Goal: Contribute content: Contribute content

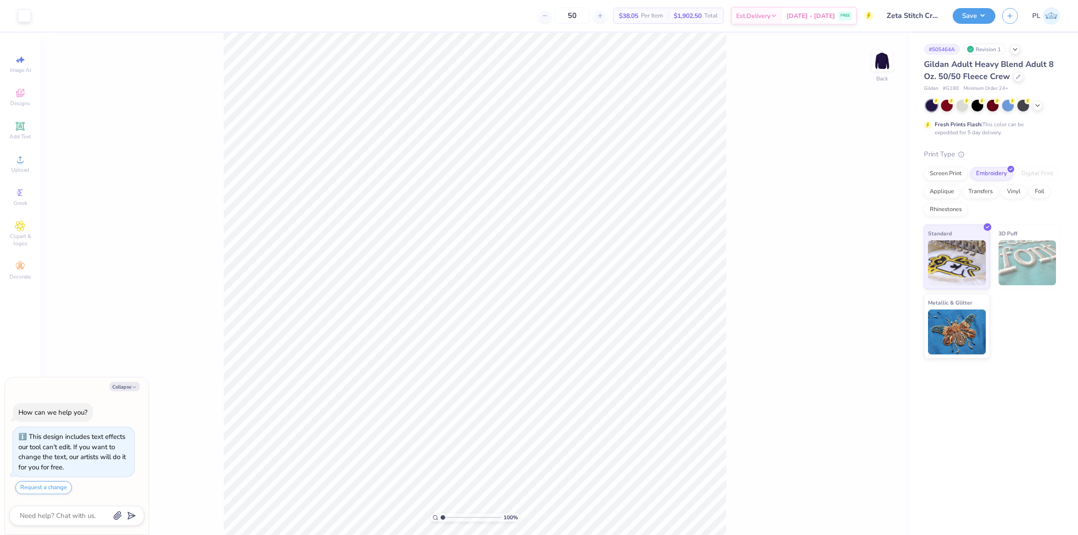
click at [873, 176] on div "100 % Back" at bounding box center [474, 284] width 869 height 502
click at [1039, 106] on icon at bounding box center [1037, 104] width 7 height 7
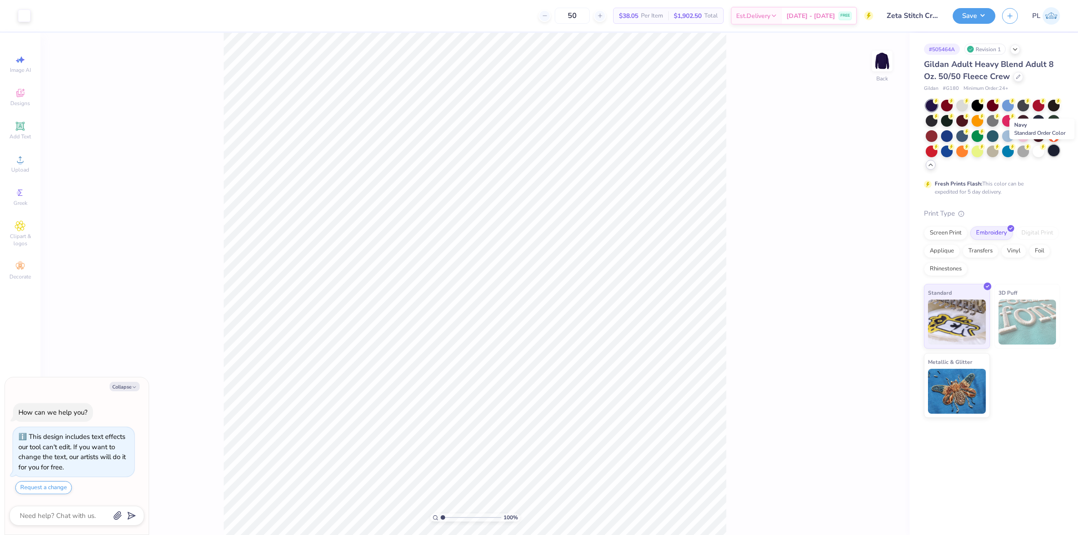
click at [1053, 152] on div at bounding box center [1053, 151] width 12 height 12
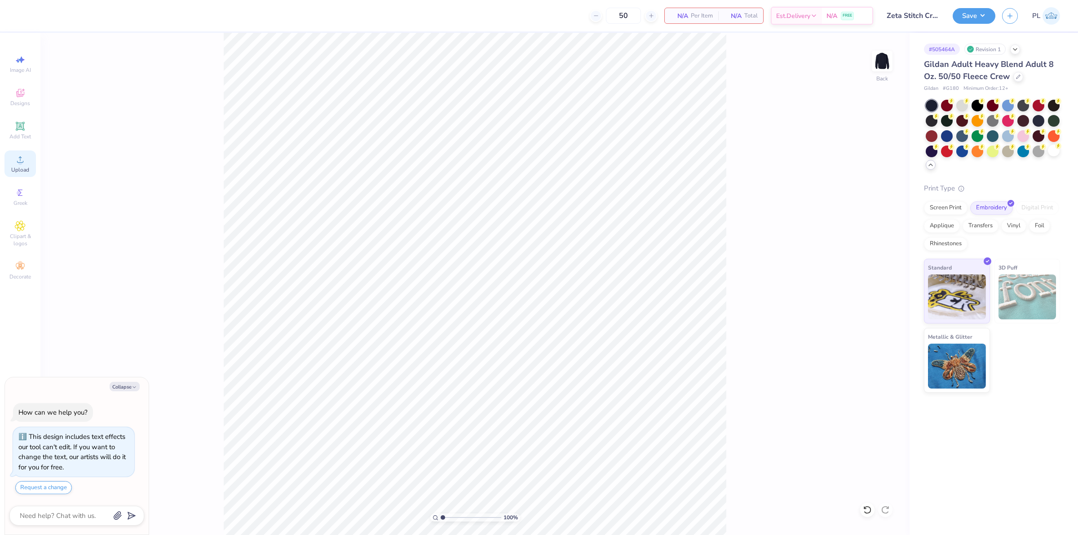
click at [28, 171] on span "Upload" at bounding box center [20, 169] width 18 height 7
click at [24, 129] on icon at bounding box center [20, 126] width 9 height 9
type textarea "x"
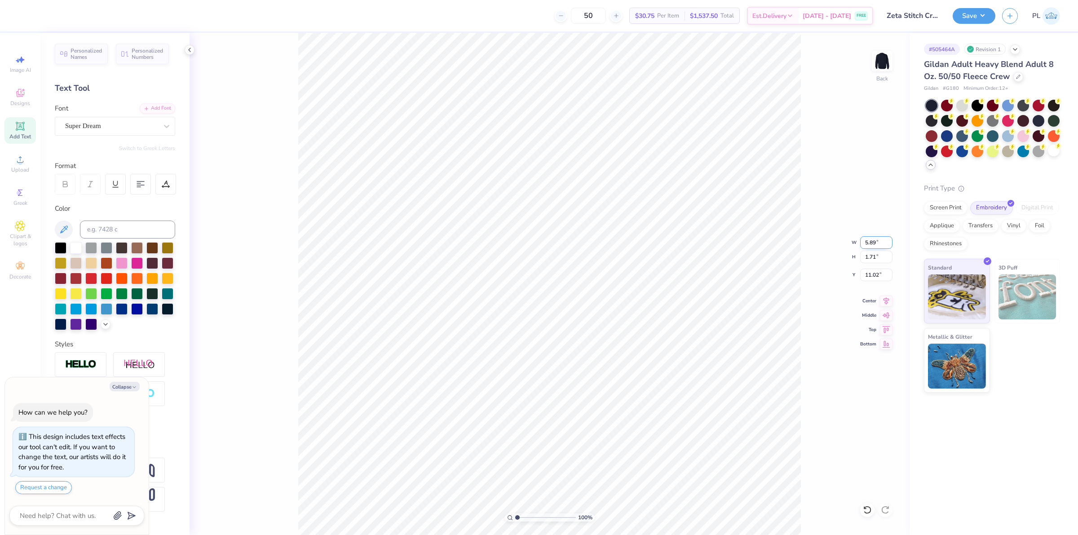
drag, startPoint x: 866, startPoint y: 245, endPoint x: 882, endPoint y: 248, distance: 16.9
click at [882, 248] on input "5.89" at bounding box center [876, 242] width 32 height 13
type input "7"
type textarea "x"
type input "7.00"
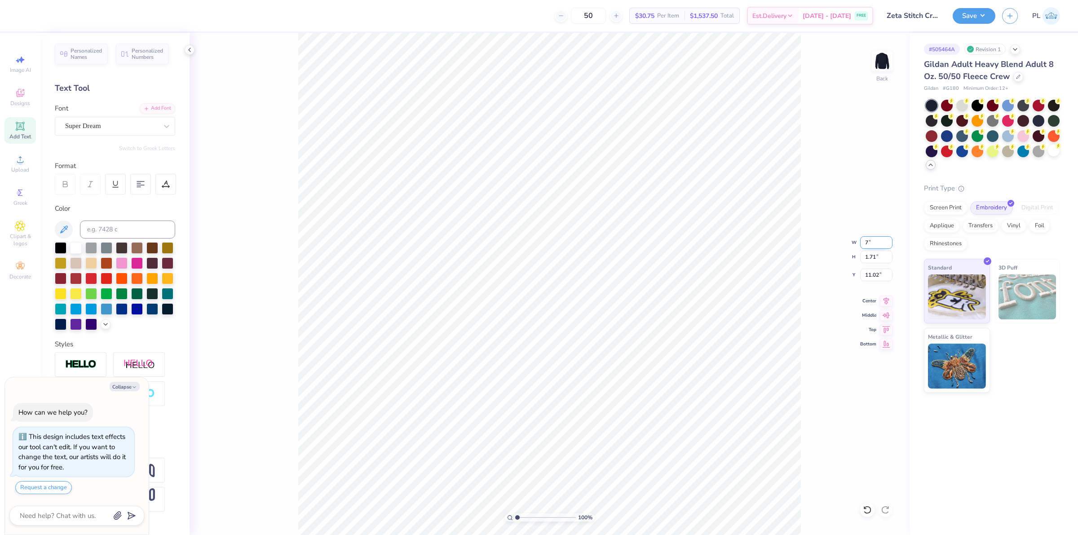
type input "2.03"
type input "10.86"
drag, startPoint x: 878, startPoint y: 241, endPoint x: 854, endPoint y: 238, distance: 23.9
click at [860, 237] on input "7.00" at bounding box center [876, 242] width 32 height 13
type input "8"
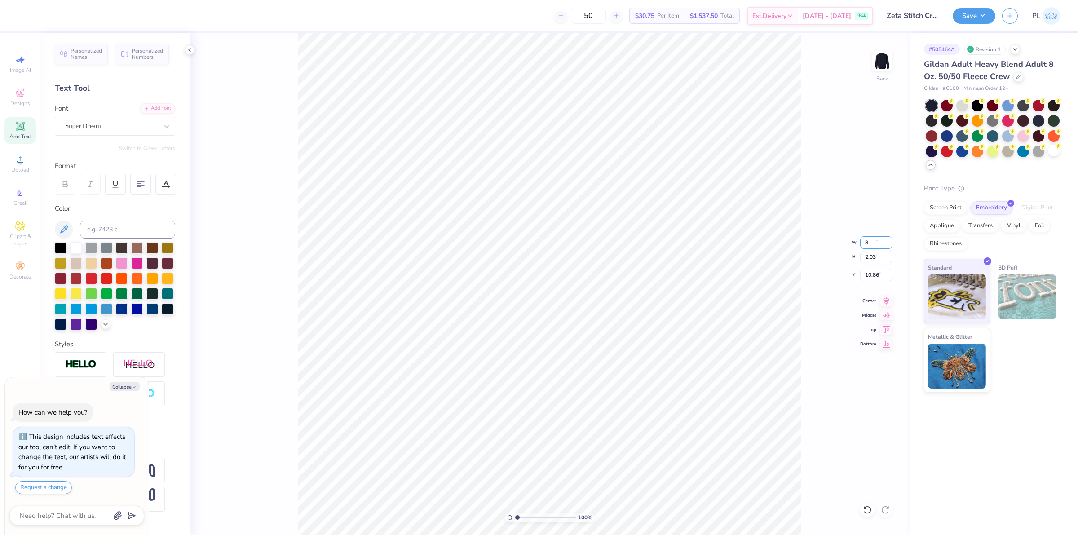
type textarea "x"
type input "8.00"
type input "2.32"
type input "10.72"
click at [151, 104] on div "Add Font" at bounding box center [157, 107] width 35 height 10
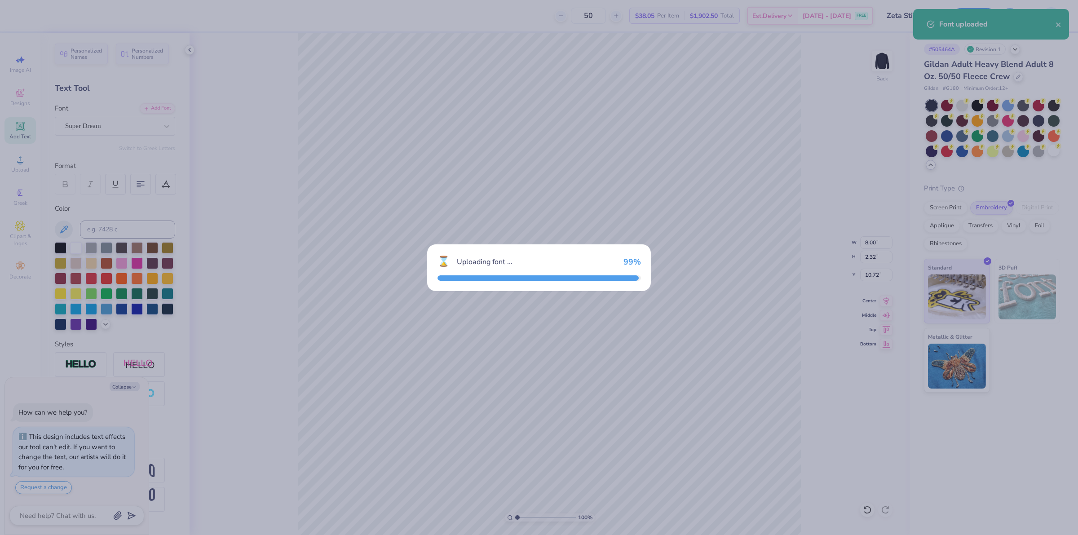
type textarea "x"
type input "6.95"
type input "2.58"
type input "10.58"
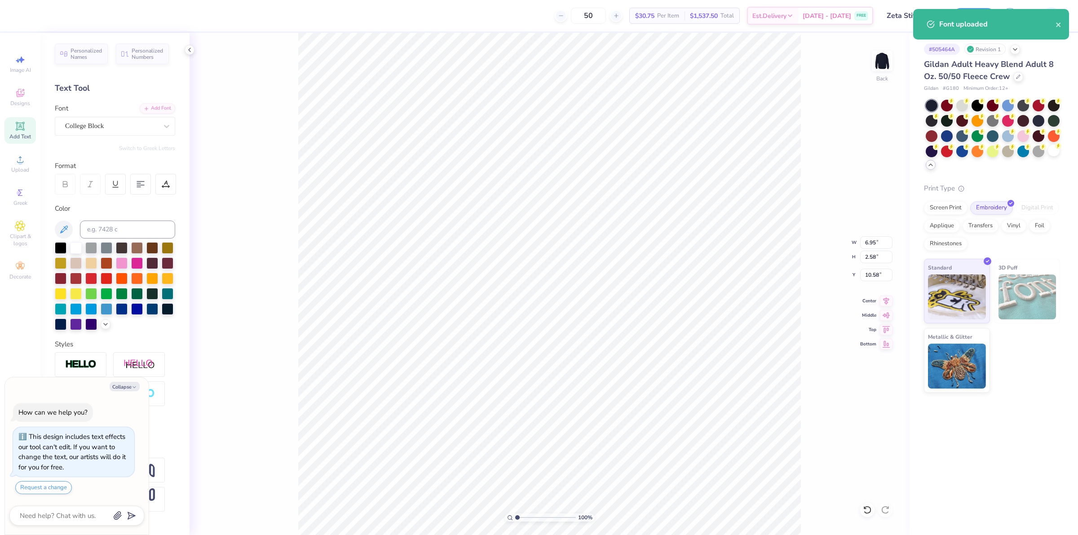
scroll to position [9, 1]
type textarea "x"
type textarea "Z"
type textarea "x"
type textarea "ZE"
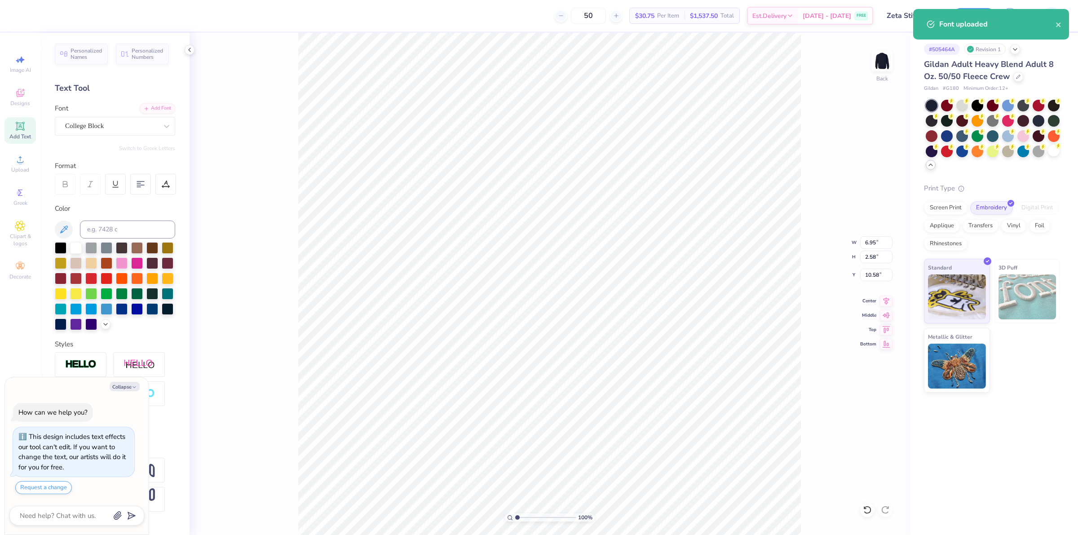
type textarea "x"
type textarea "ZET"
type textarea "x"
type textarea "ZETA"
type textarea "x"
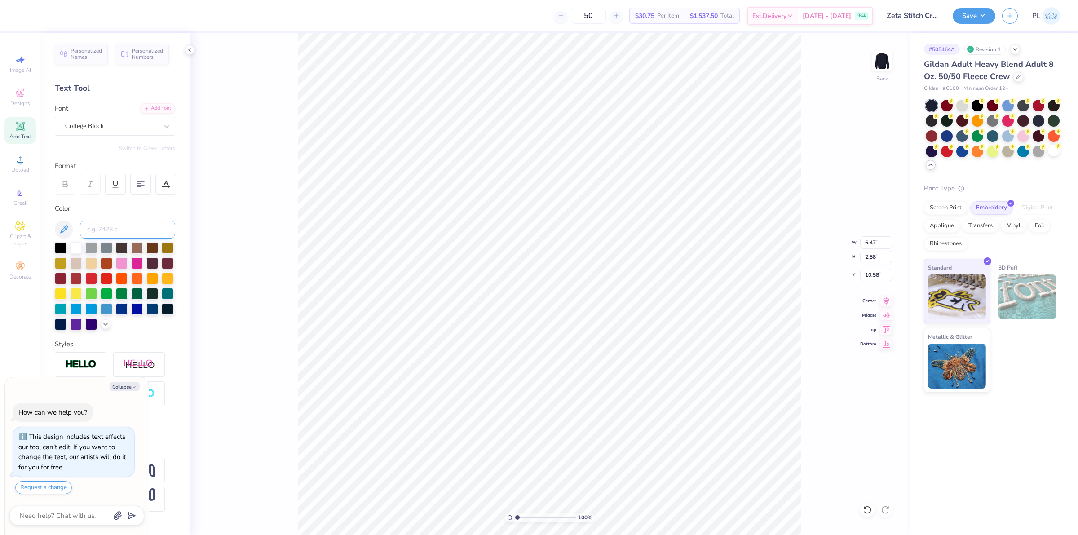
click at [110, 225] on input at bounding box center [127, 229] width 95 height 18
type input "199"
type textarea "x"
drag, startPoint x: 862, startPoint y: 239, endPoint x: 877, endPoint y: 239, distance: 14.4
click at [877, 239] on input "6.47" at bounding box center [876, 242] width 32 height 13
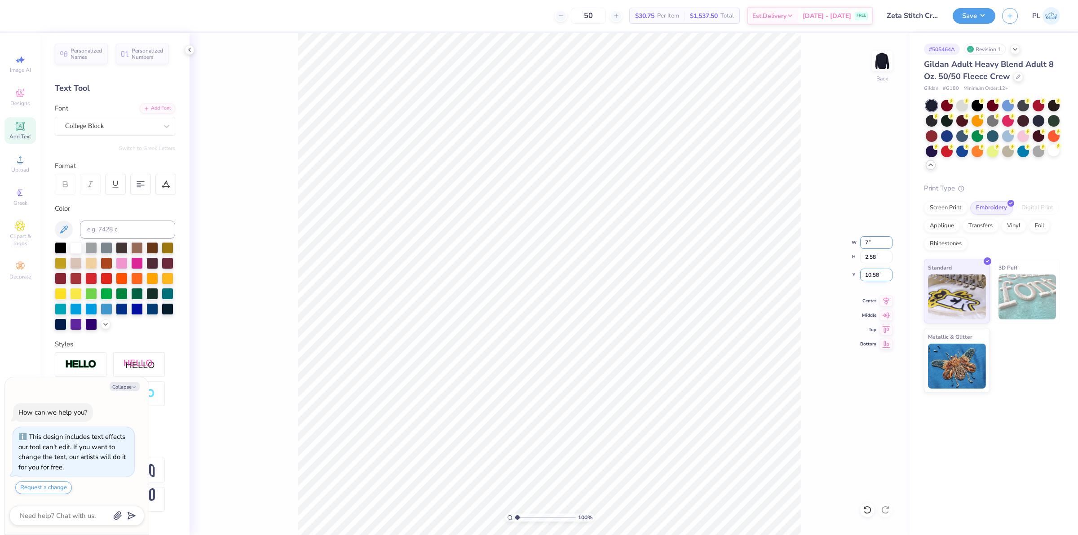
type input "7"
click at [866, 273] on input "10.58" at bounding box center [876, 274] width 32 height 13
type textarea "x"
type input "7.00"
type input "2.79"
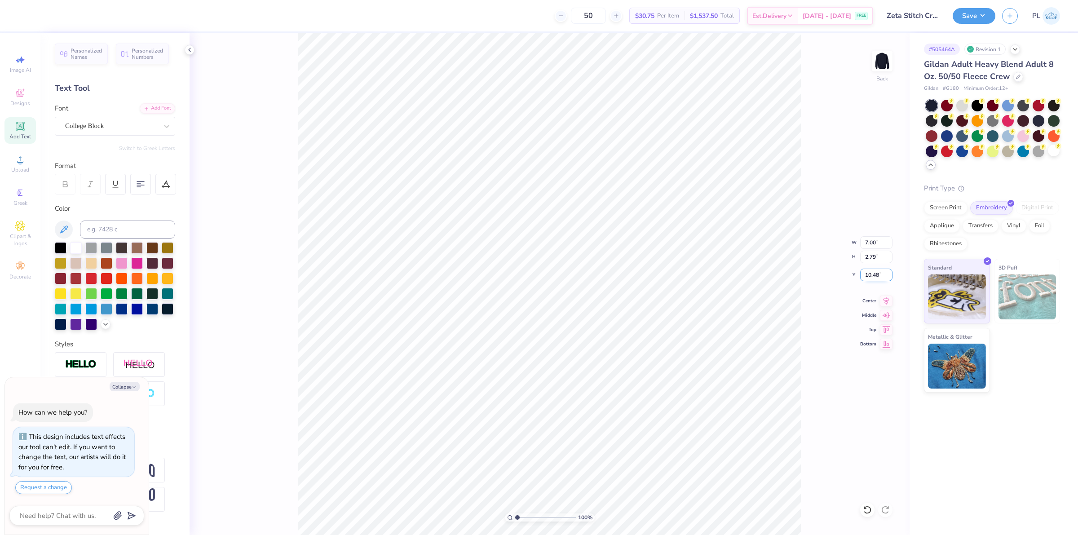
drag, startPoint x: 863, startPoint y: 276, endPoint x: 887, endPoint y: 276, distance: 23.3
click at [887, 276] on input "10.48" at bounding box center [876, 274] width 32 height 13
type input "3"
type textarea "x"
type input "3.00"
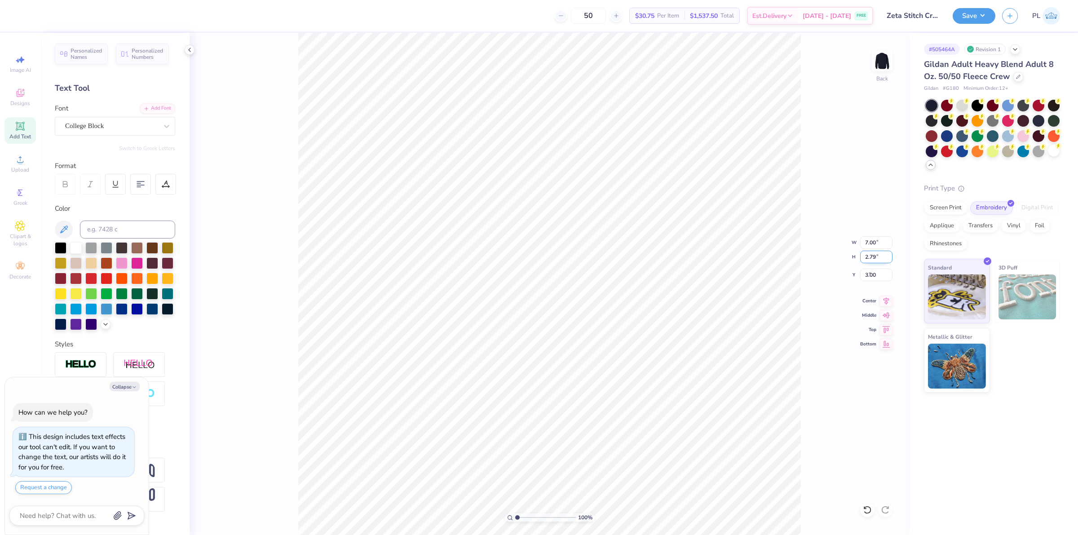
click at [878, 257] on input "2.79" at bounding box center [876, 257] width 32 height 13
click at [117, 129] on div "College Block" at bounding box center [111, 126] width 94 height 14
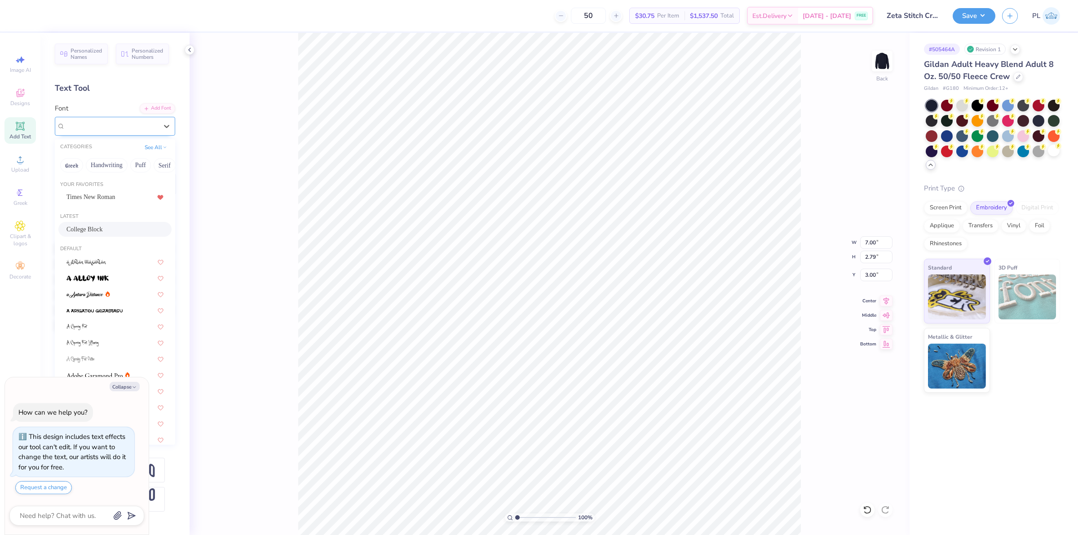
click at [117, 129] on div "College Block" at bounding box center [111, 126] width 92 height 10
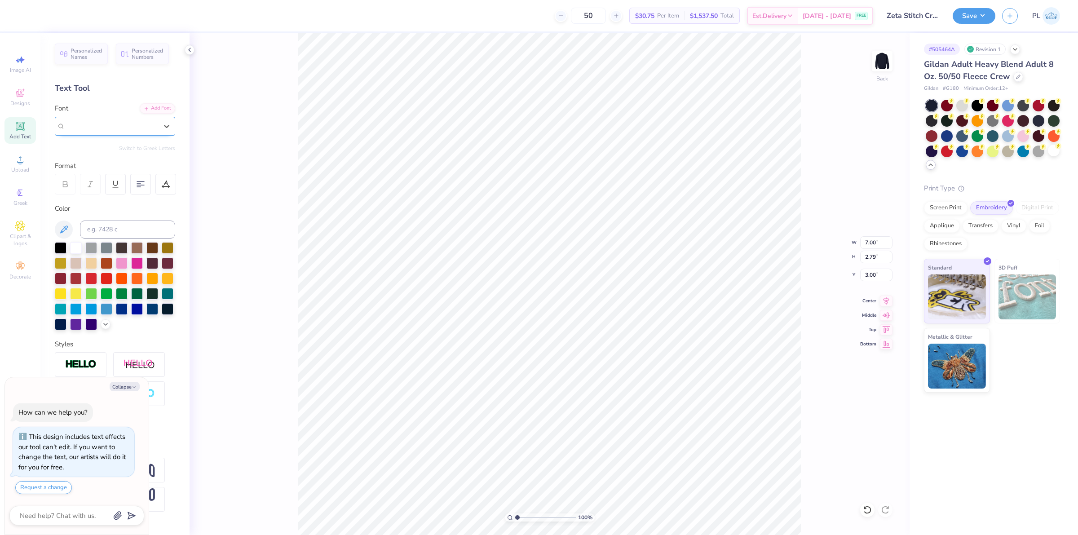
type textarea "x"
click at [131, 230] on input at bounding box center [127, 229] width 95 height 18
type input "202"
type textarea "x"
drag, startPoint x: 861, startPoint y: 240, endPoint x: 878, endPoint y: 236, distance: 17.2
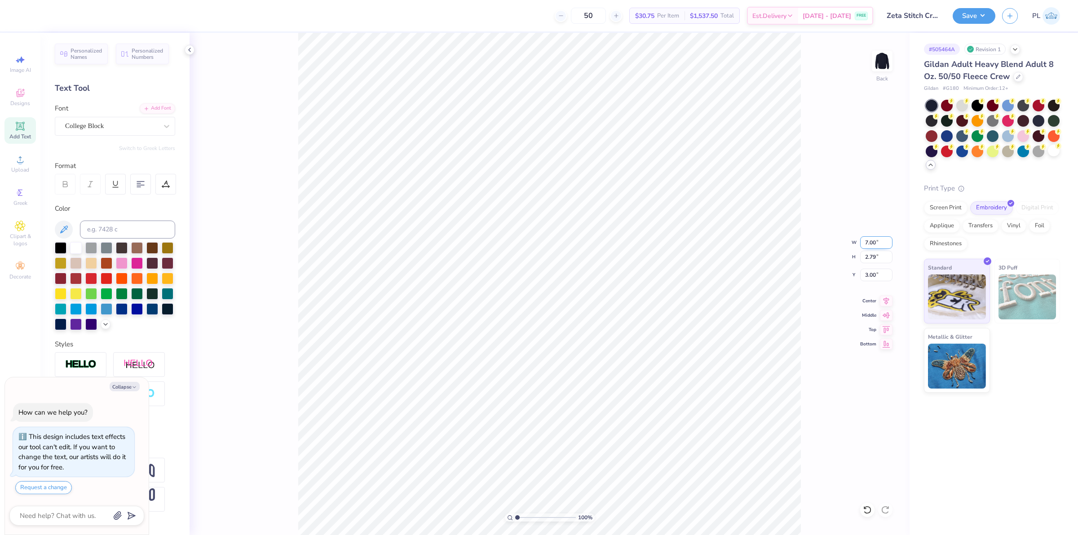
click at [878, 236] on input "7.00" at bounding box center [876, 242] width 32 height 13
type input "8"
click at [875, 277] on input "3.00" at bounding box center [876, 274] width 32 height 13
type textarea "x"
type input "8.00"
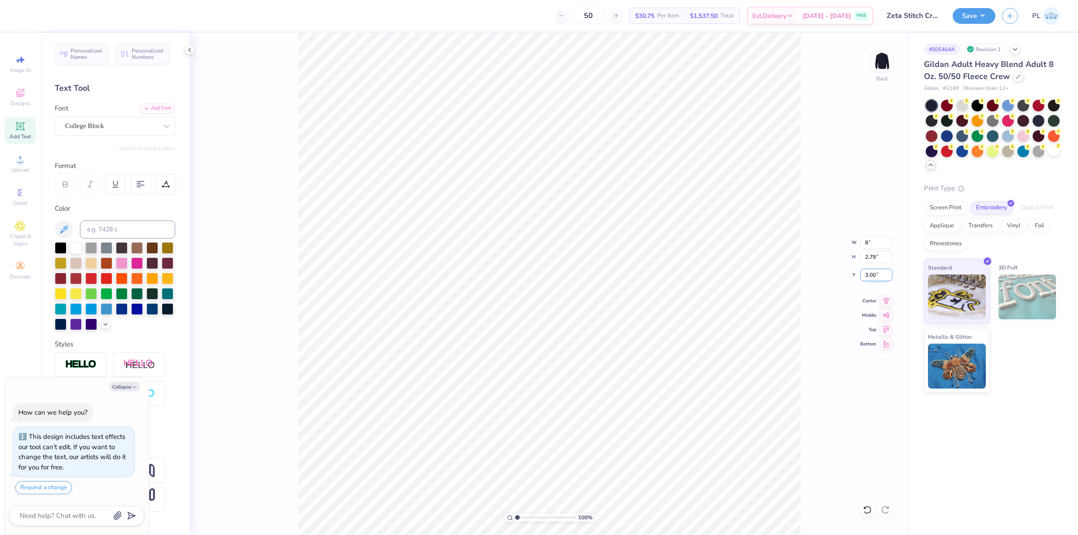
type input "3.19"
drag, startPoint x: 861, startPoint y: 275, endPoint x: 881, endPoint y: 271, distance: 20.2
click at [881, 271] on input "2.80" at bounding box center [876, 274] width 32 height 13
type input "3"
type textarea "x"
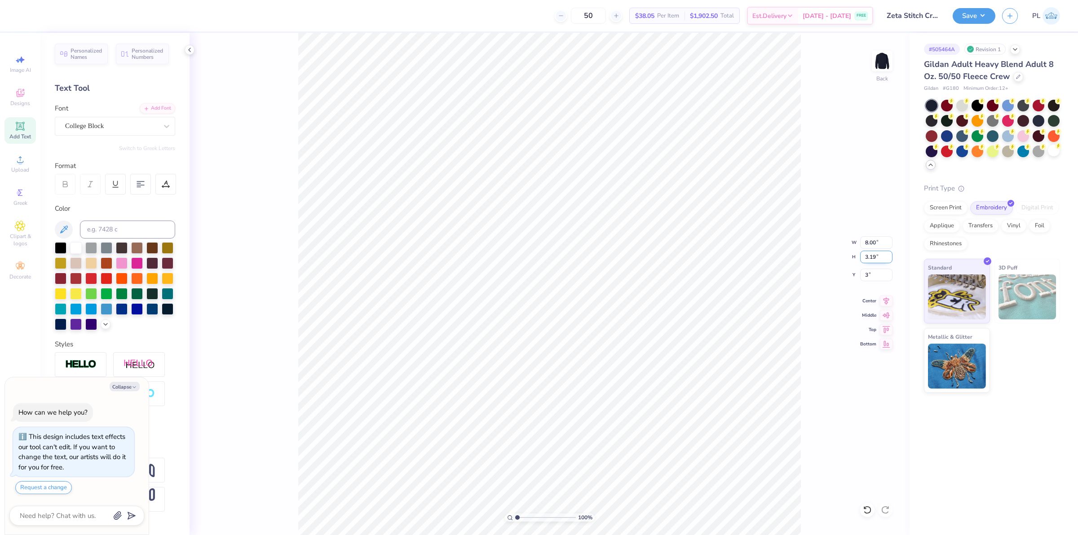
type input "3.00"
click at [877, 259] on input "3.19" at bounding box center [876, 257] width 32 height 13
click at [973, 14] on button "Save" at bounding box center [973, 15] width 43 height 16
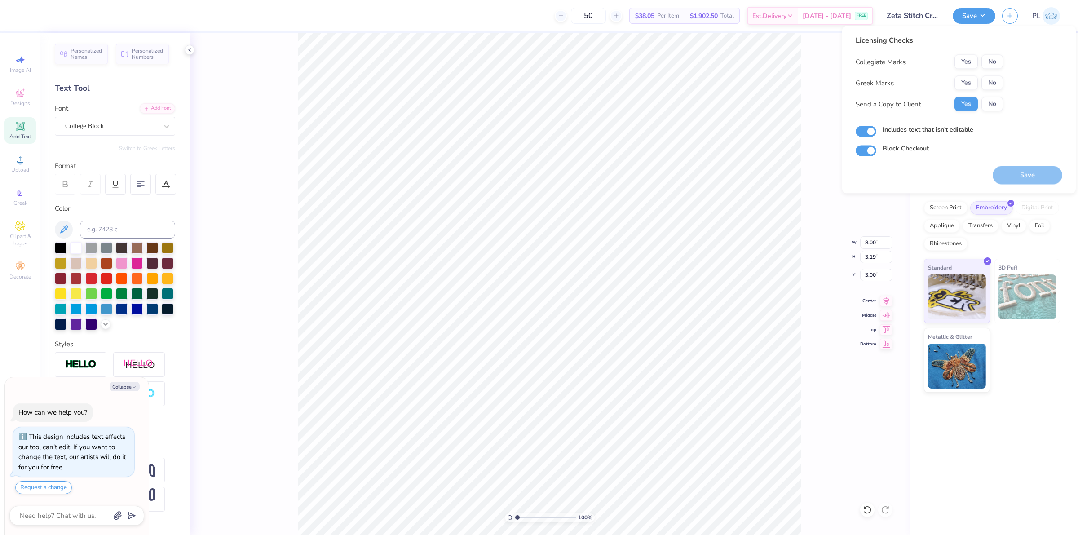
click at [993, 62] on button "No" at bounding box center [992, 62] width 22 height 14
click at [972, 86] on button "Yes" at bounding box center [965, 83] width 23 height 14
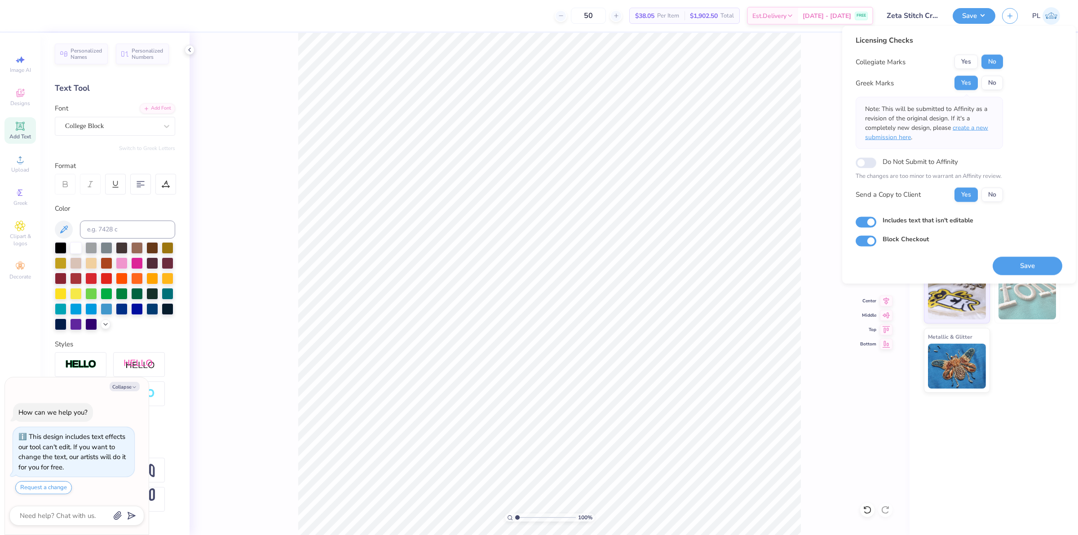
click at [973, 128] on span "create a new submission here" at bounding box center [926, 132] width 123 height 18
type textarea "x"
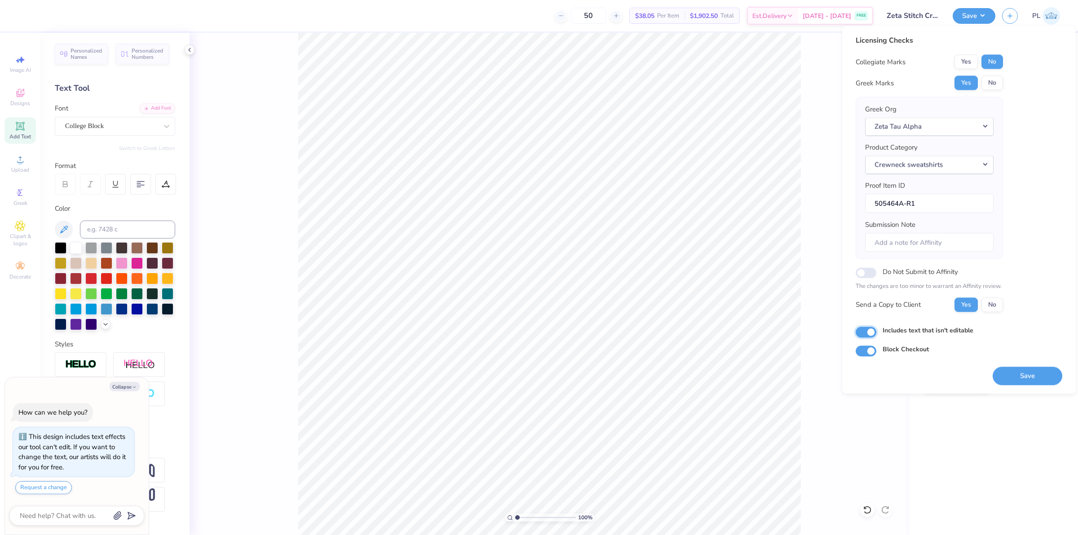
click at [872, 334] on input "Includes text that isn't editable" at bounding box center [865, 331] width 21 height 11
checkbox input "false"
click at [1013, 382] on button "Save" at bounding box center [1027, 375] width 70 height 18
type textarea "x"
